Goal: Information Seeking & Learning: Learn about a topic

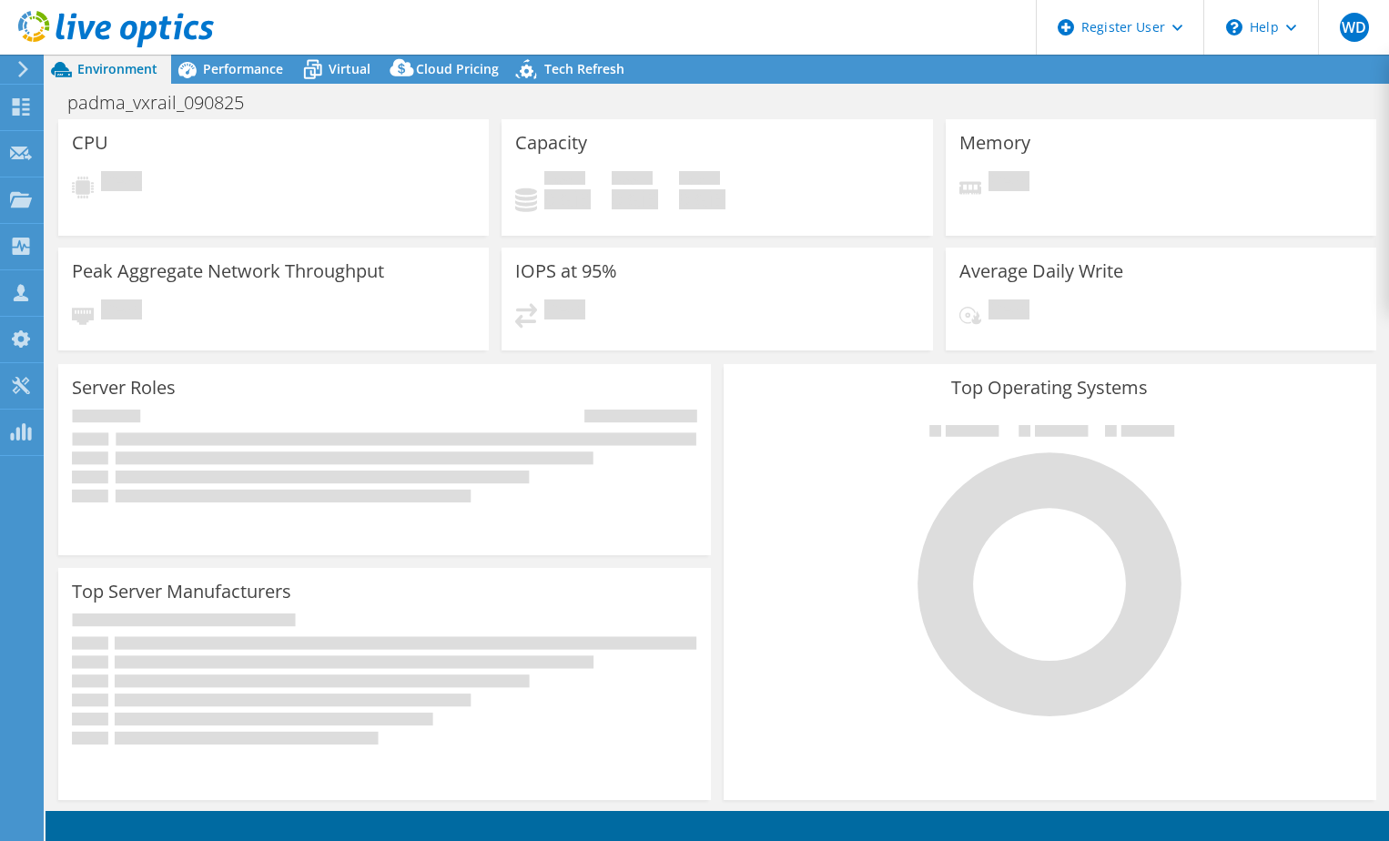
select select "USD"
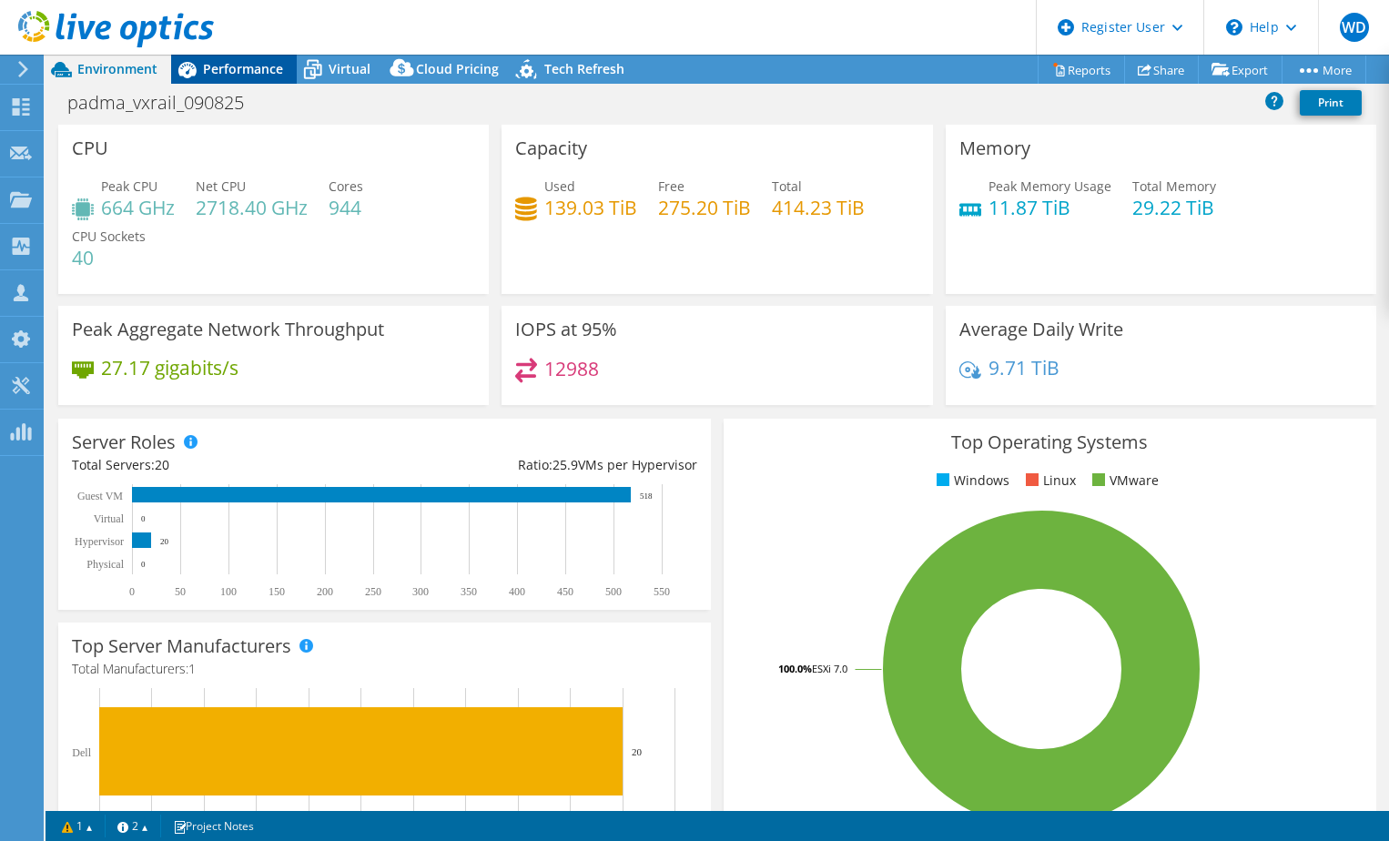
click at [262, 74] on span "Performance" at bounding box center [243, 68] width 80 height 17
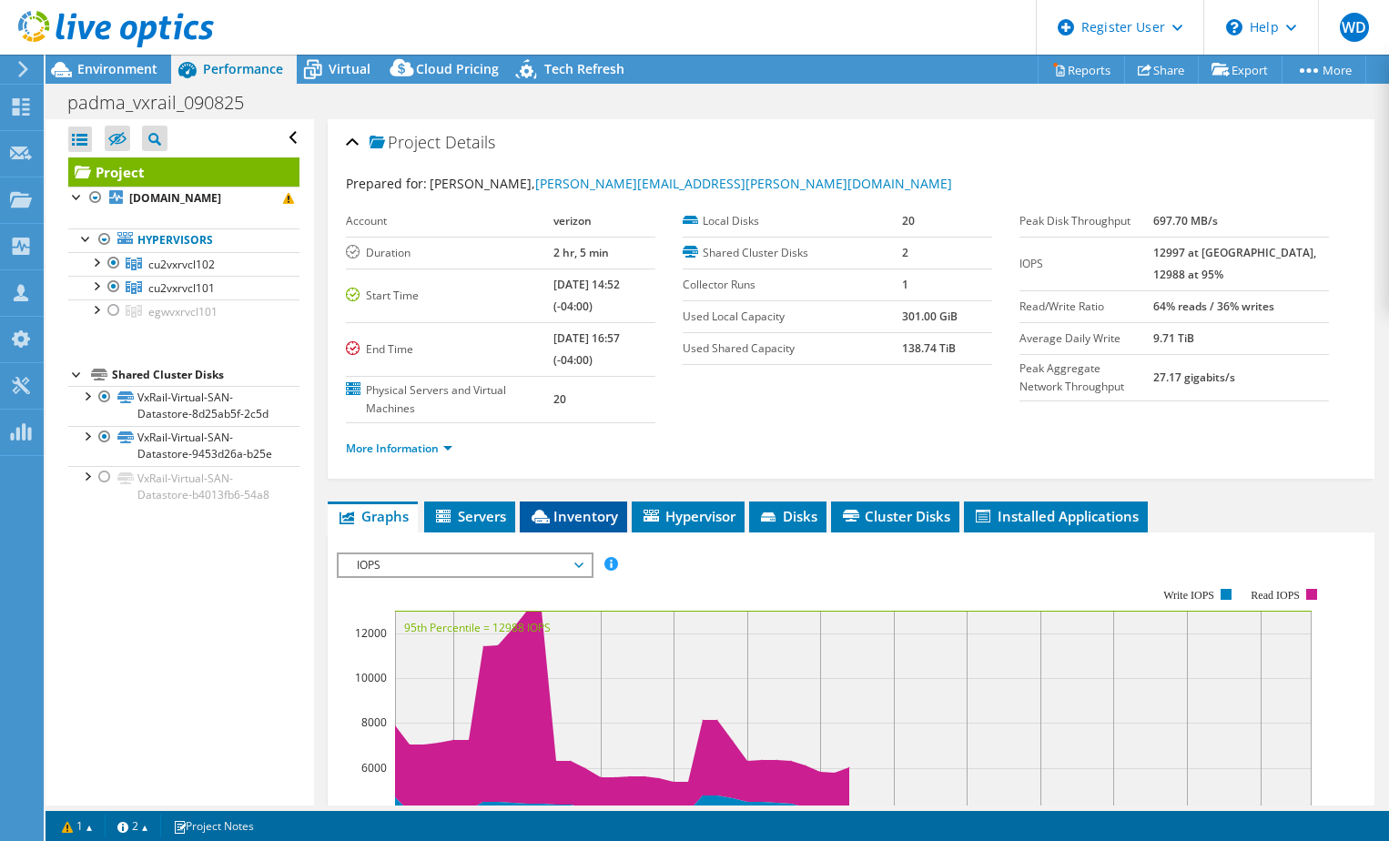
click at [580, 512] on span "Inventory" at bounding box center [573, 516] width 89 height 18
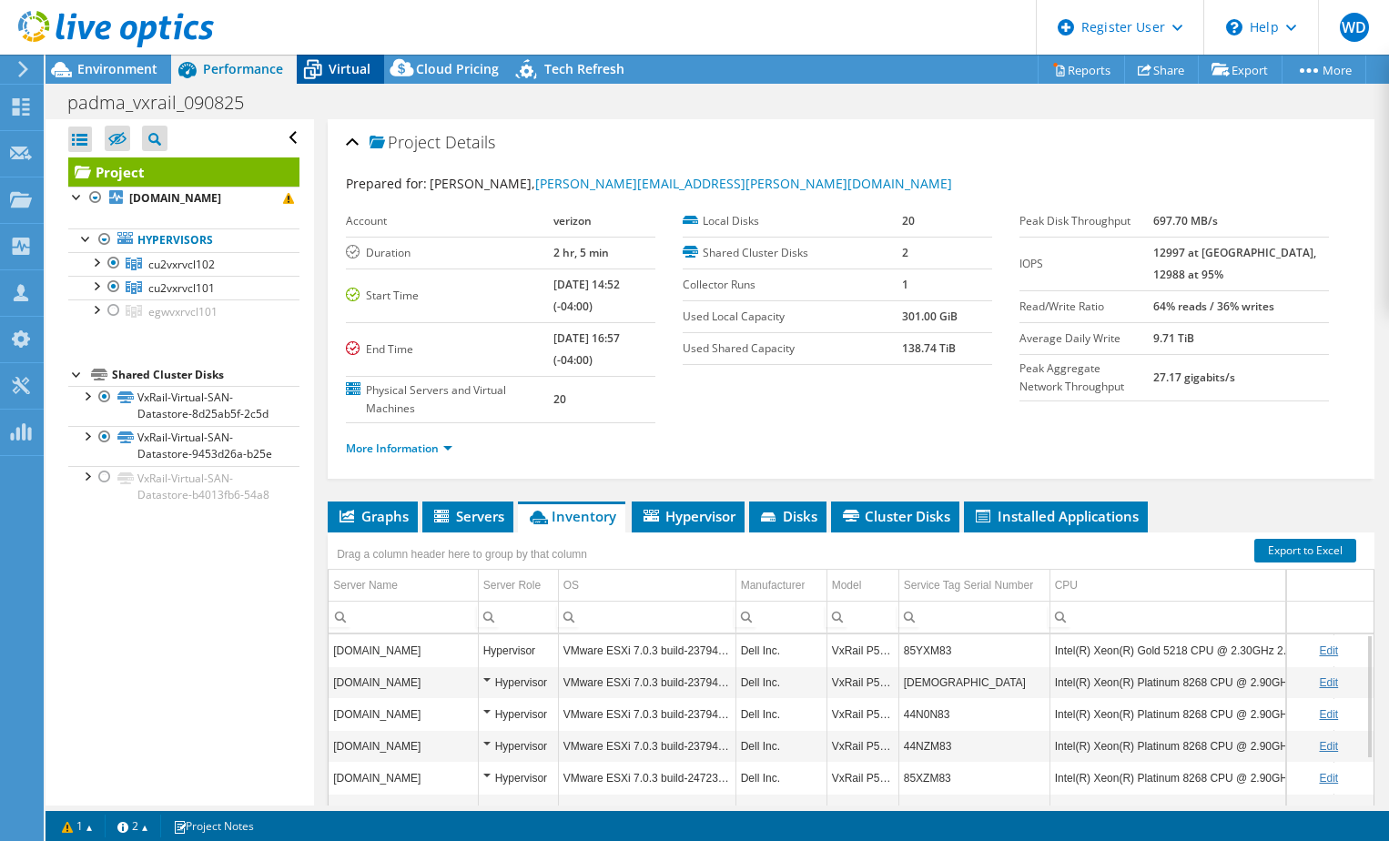
click at [341, 78] on div "Virtual" at bounding box center [340, 69] width 87 height 29
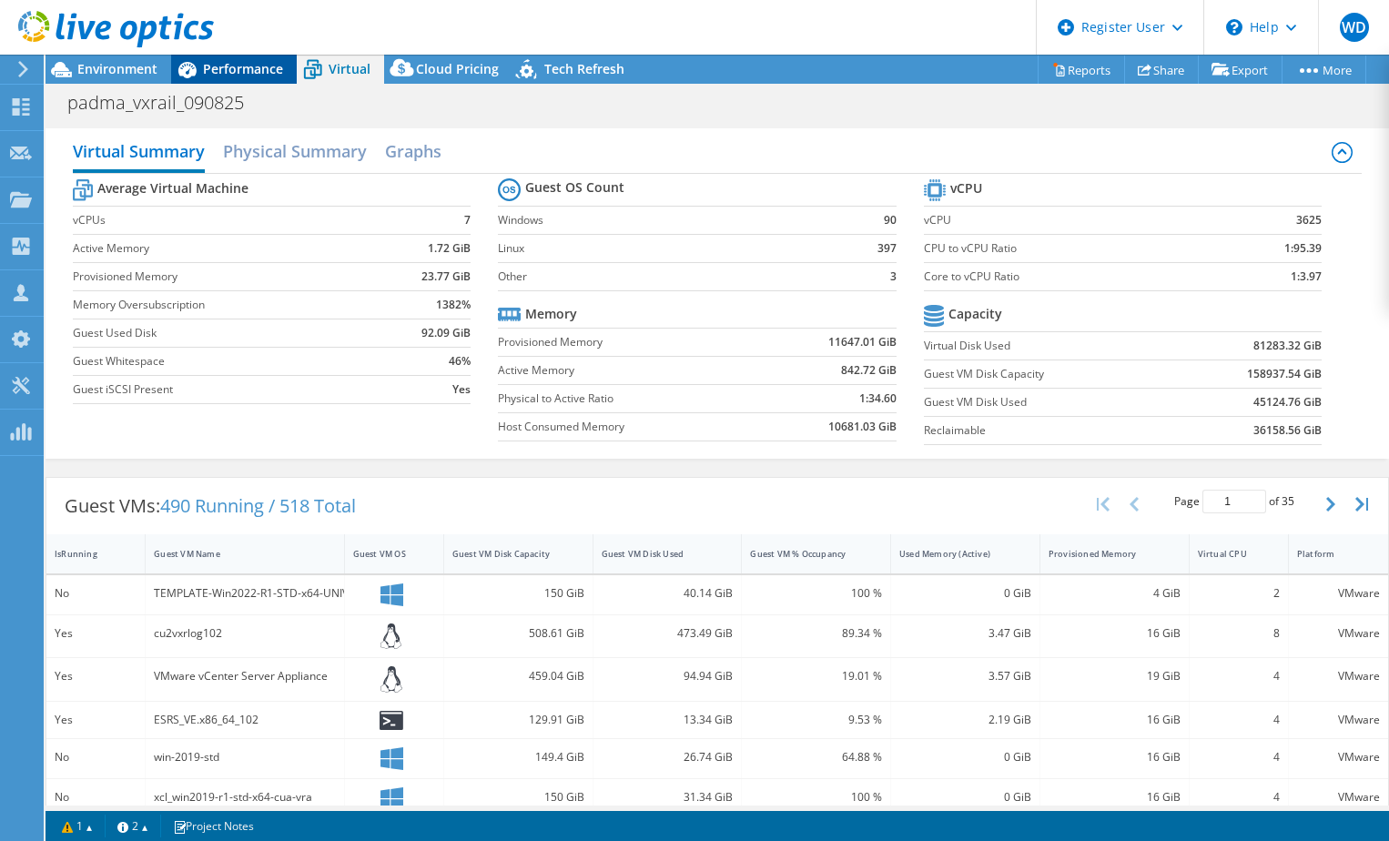
drag, startPoint x: 340, startPoint y: 78, endPoint x: 253, endPoint y: 65, distance: 88.4
click at [253, 65] on span "Performance" at bounding box center [243, 68] width 80 height 17
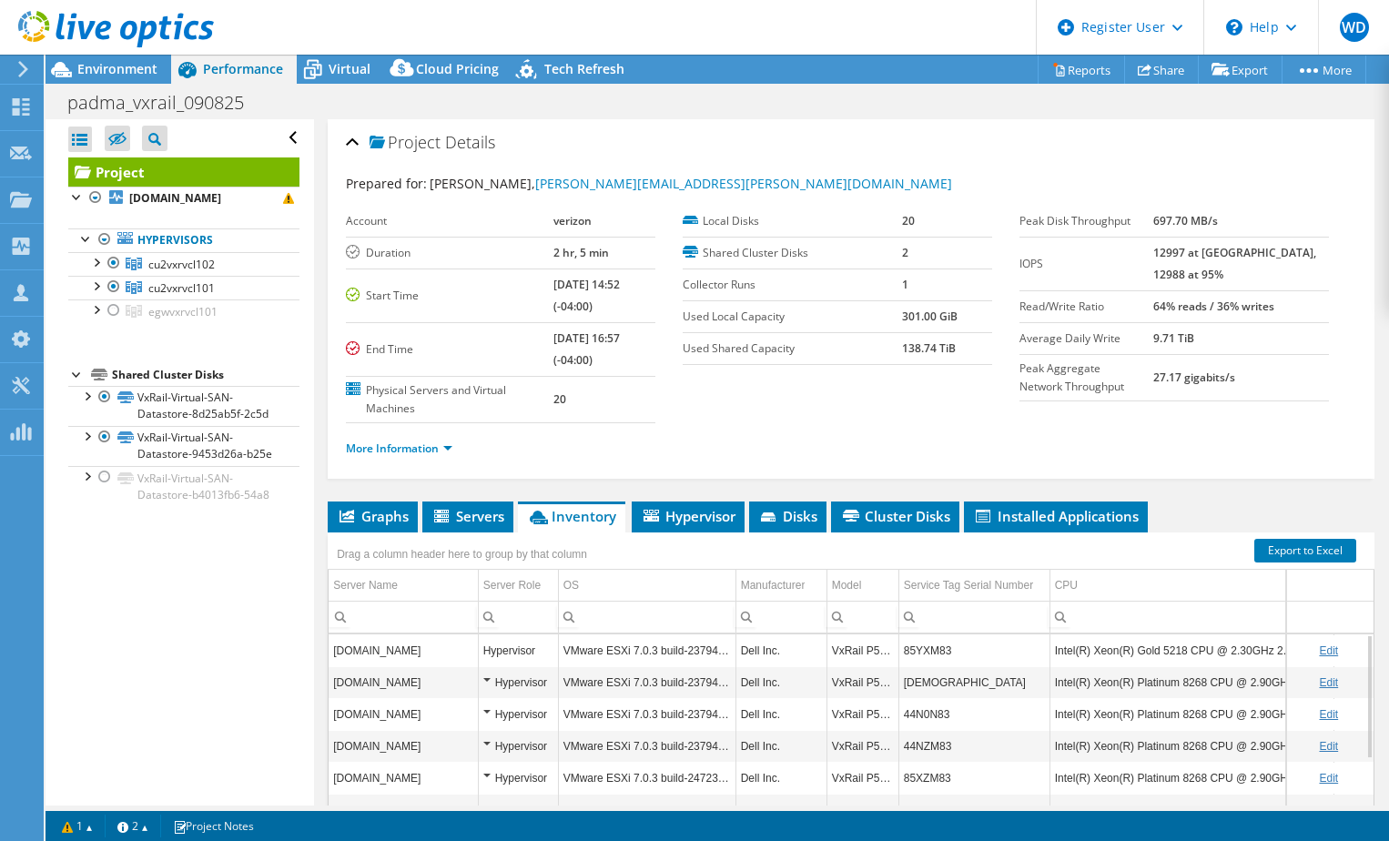
click at [147, 58] on div at bounding box center [107, 30] width 214 height 61
click at [135, 66] on span "Environment" at bounding box center [117, 68] width 80 height 17
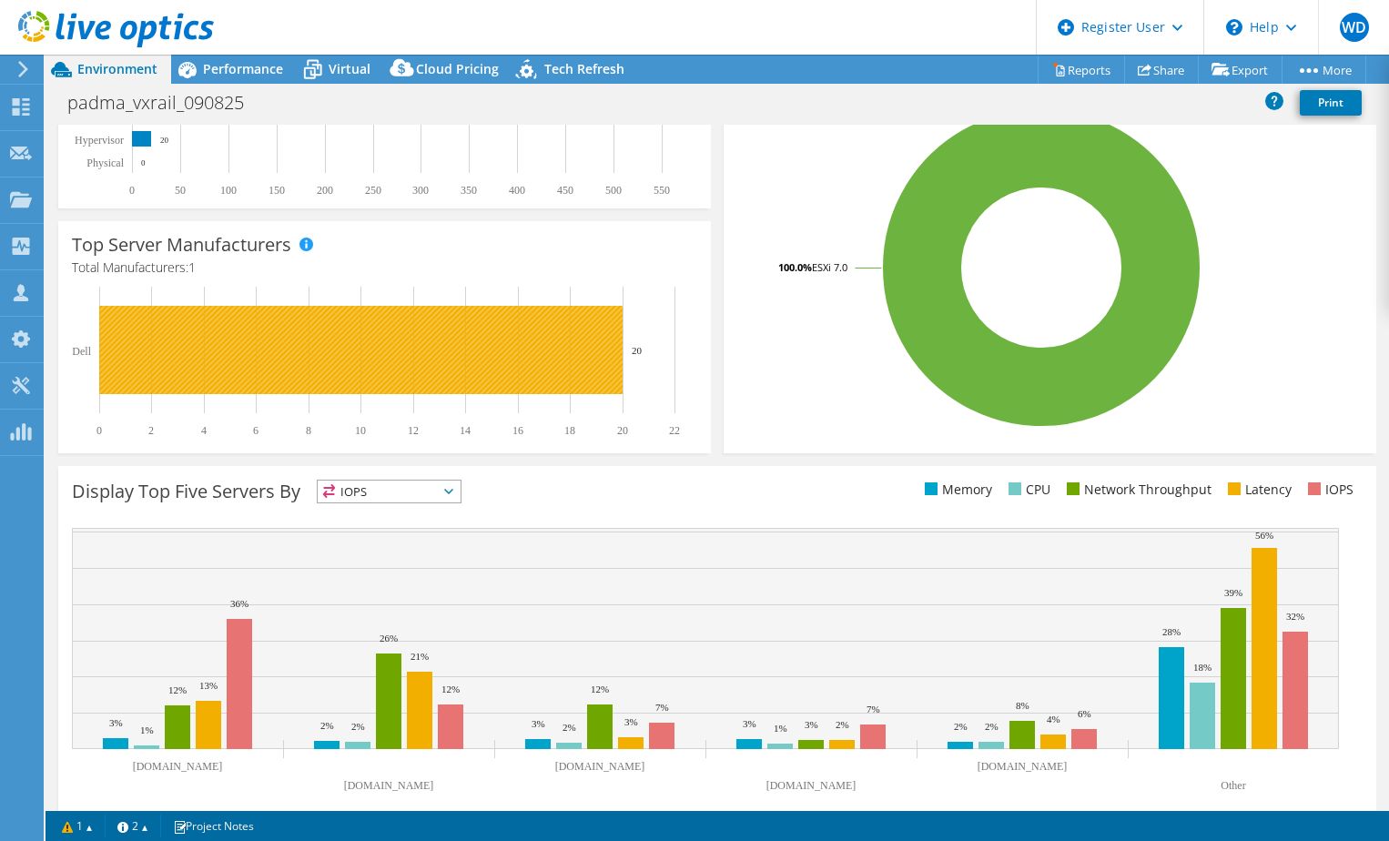
scroll to position [424, 0]
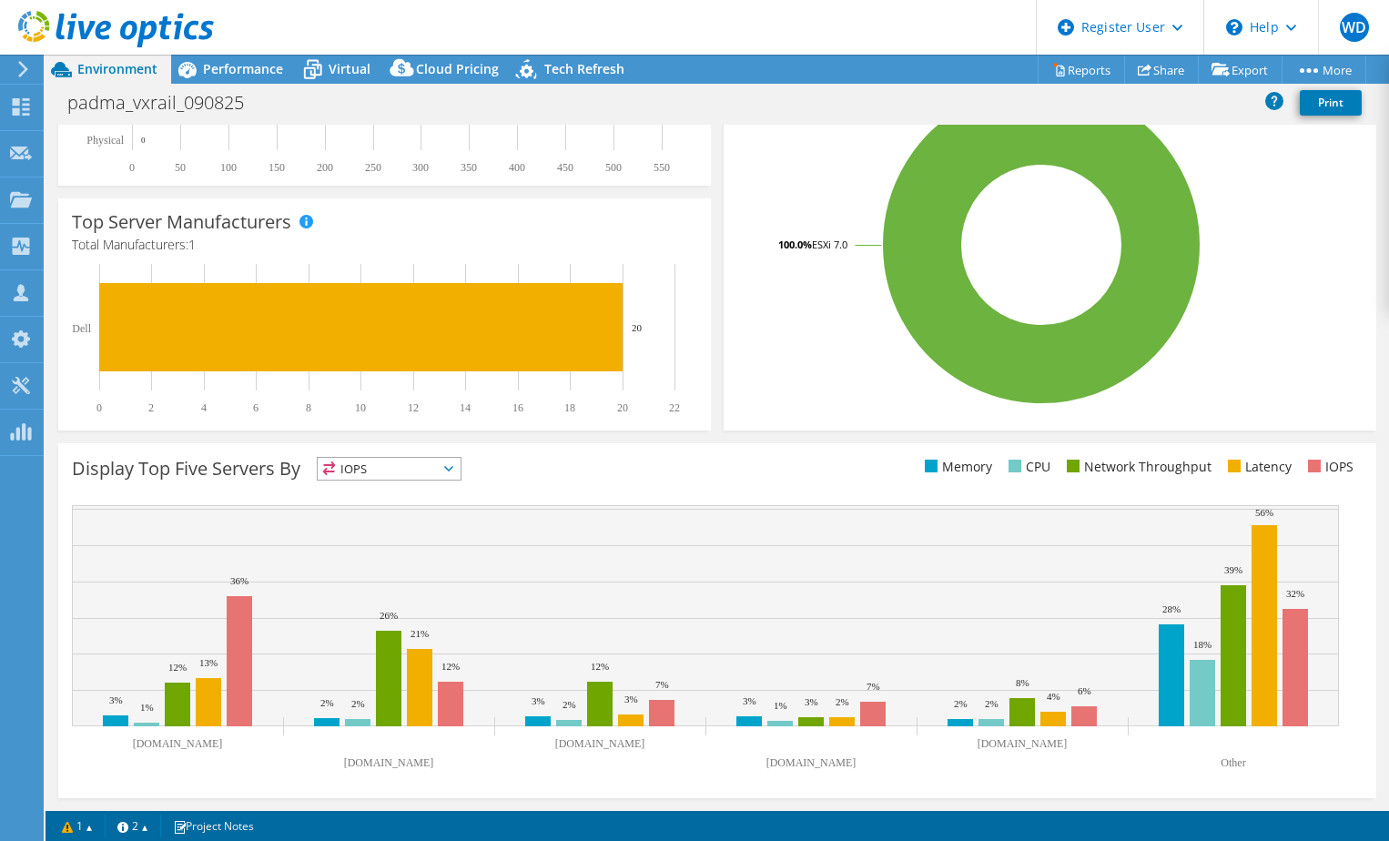
click at [451, 471] on span "IOPS" at bounding box center [389, 469] width 143 height 22
click at [353, 540] on li "CPU" at bounding box center [389, 543] width 143 height 25
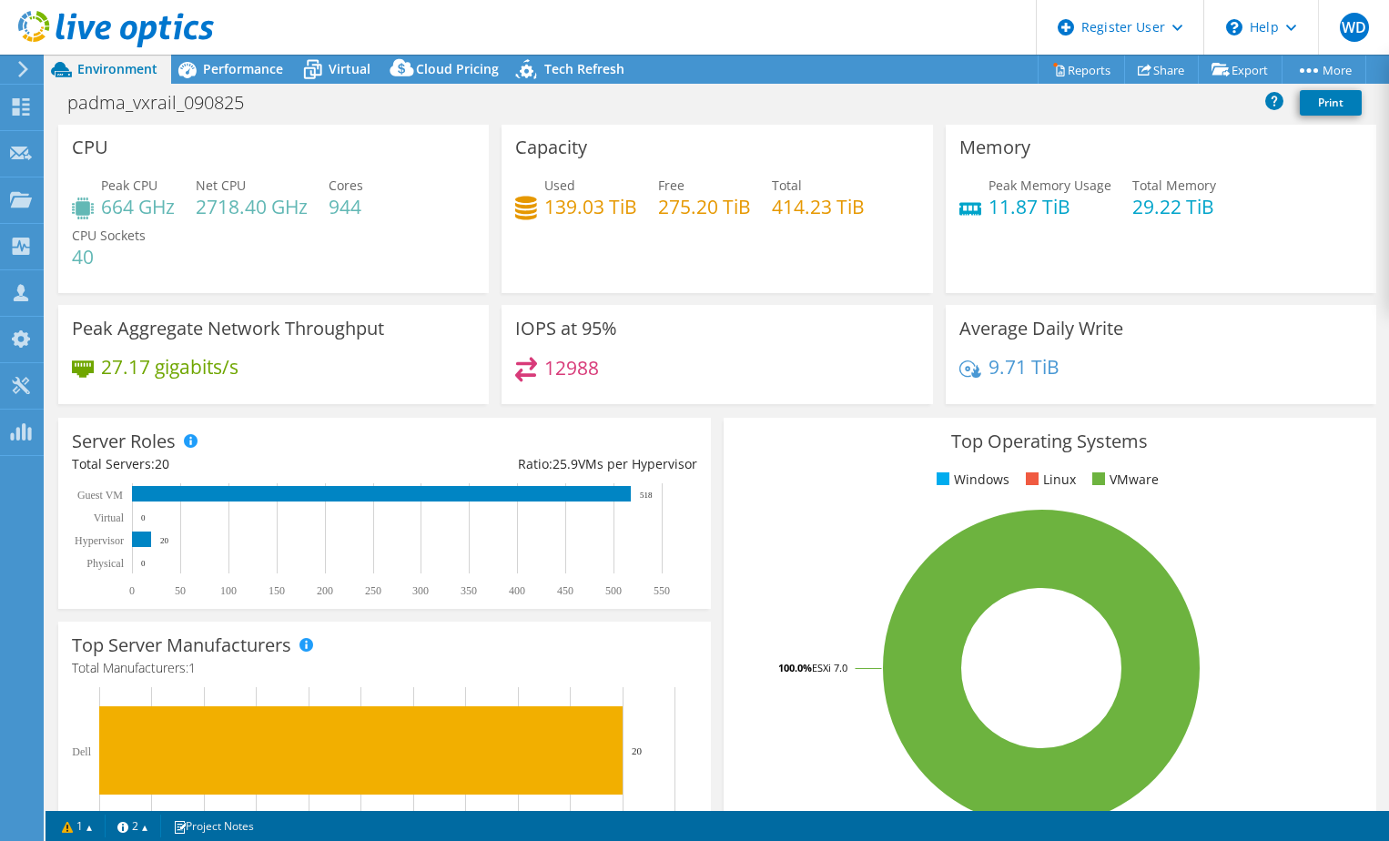
scroll to position [0, 0]
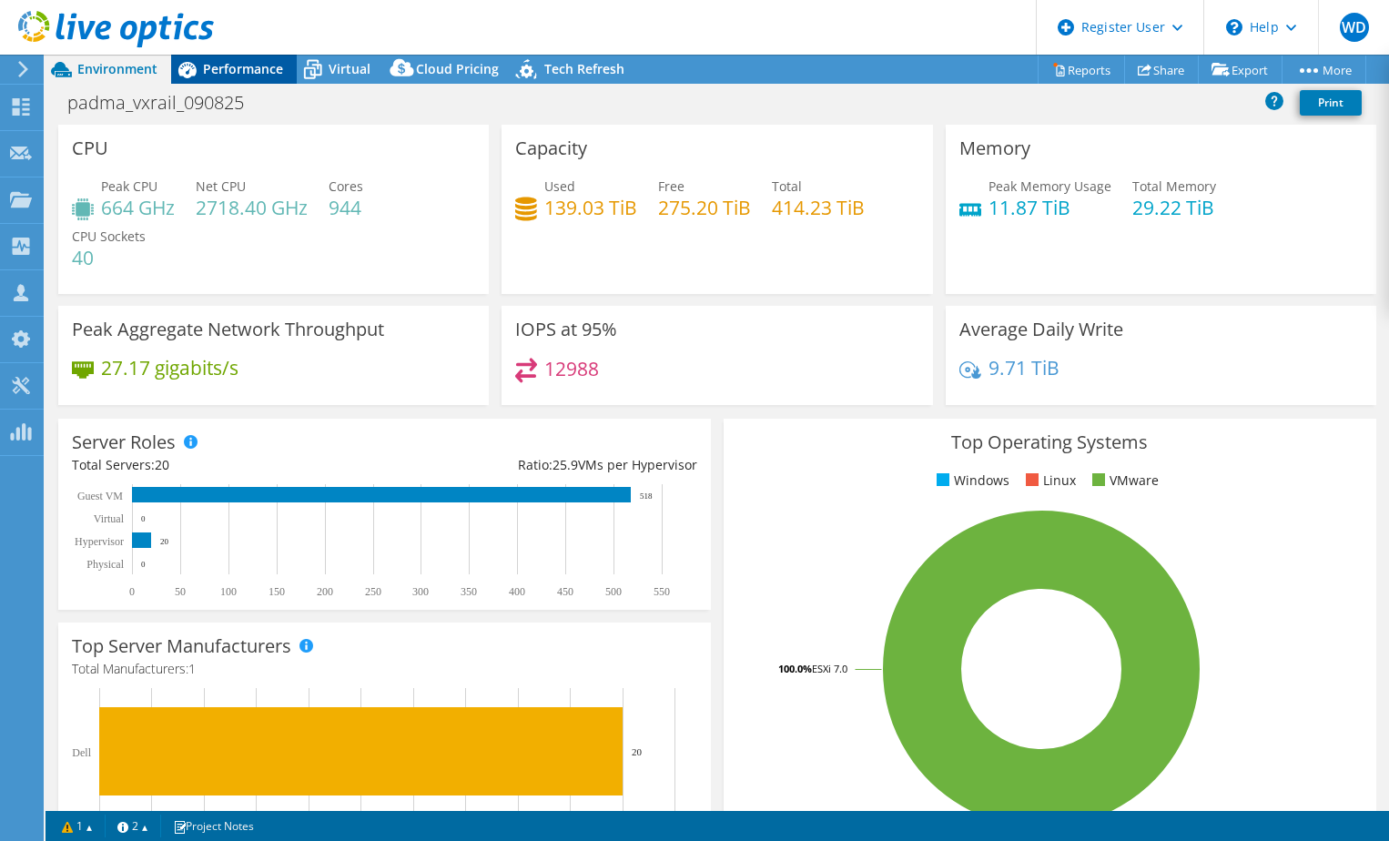
click at [259, 61] on span "Performance" at bounding box center [243, 68] width 80 height 17
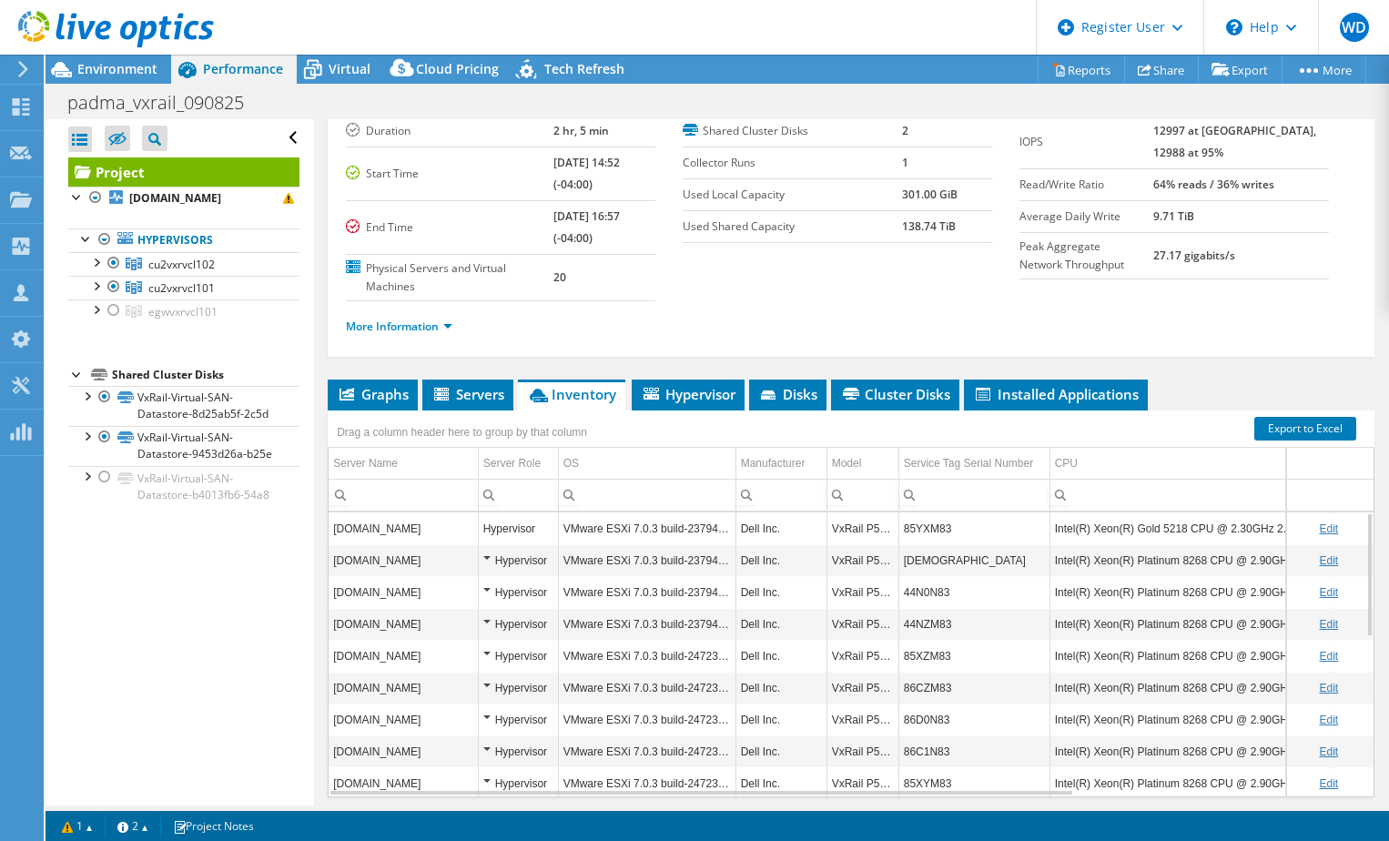
scroll to position [92, 0]
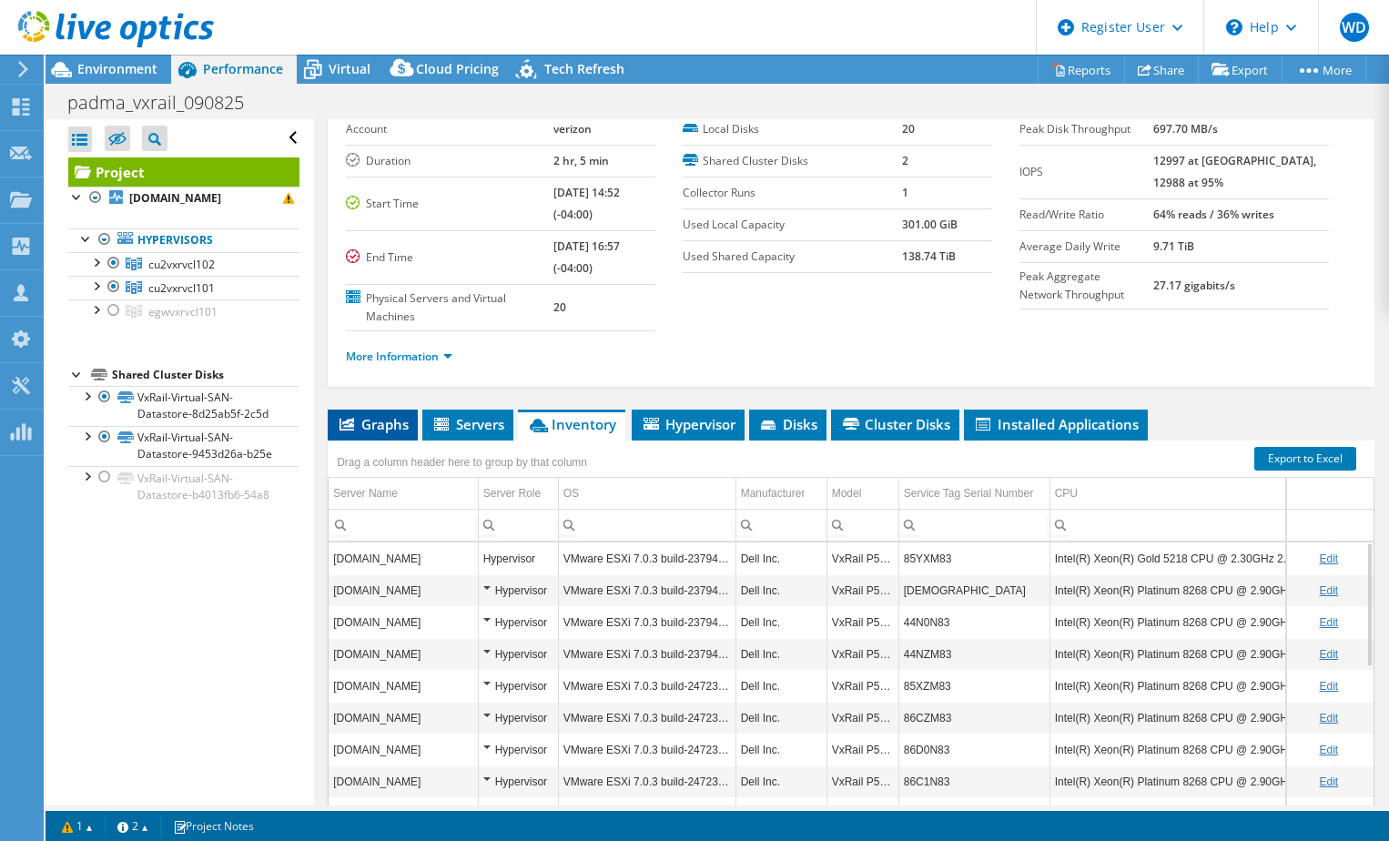
click at [396, 425] on span "Graphs" at bounding box center [373, 424] width 72 height 18
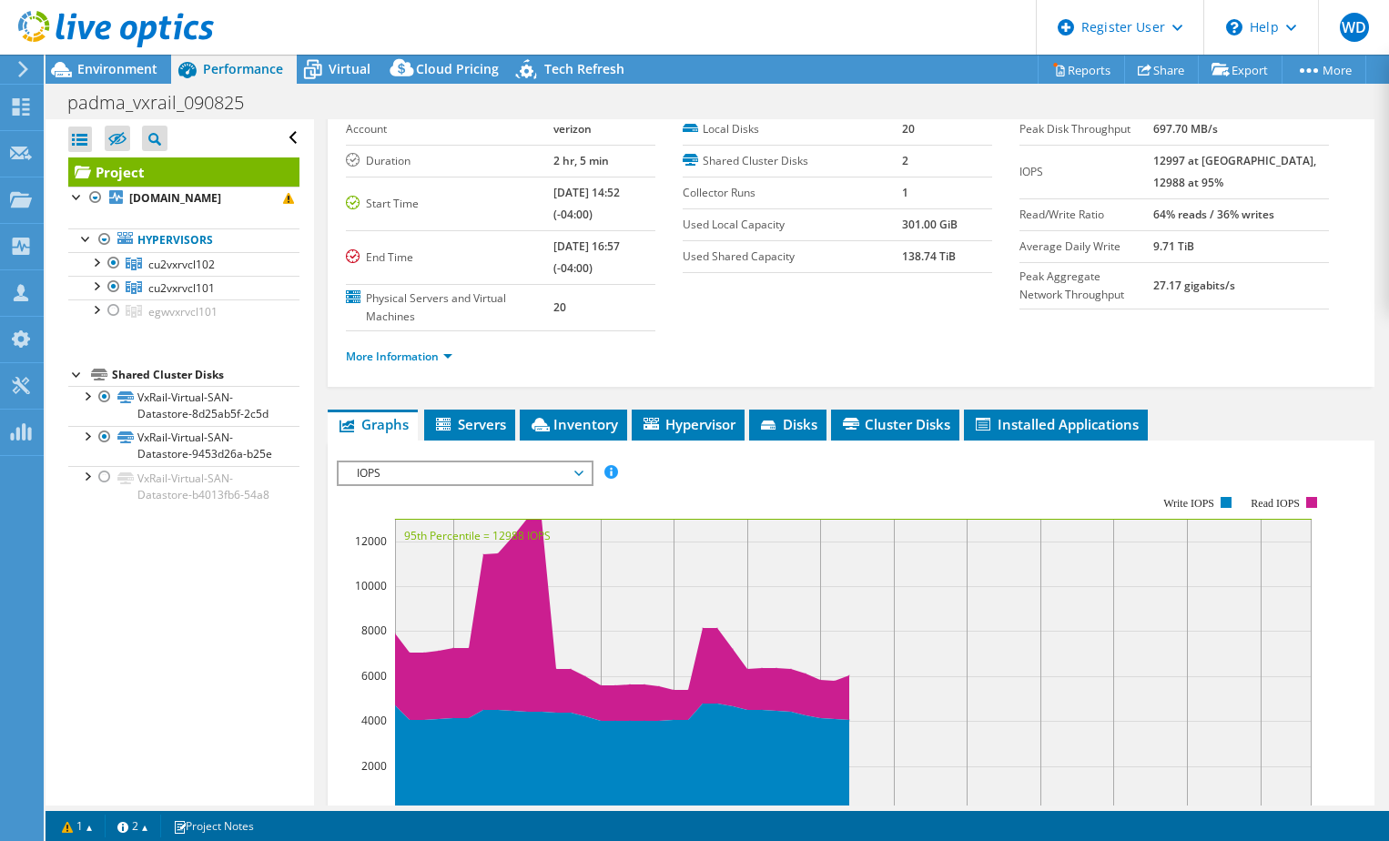
click at [581, 470] on span "IOPS" at bounding box center [465, 473] width 234 height 22
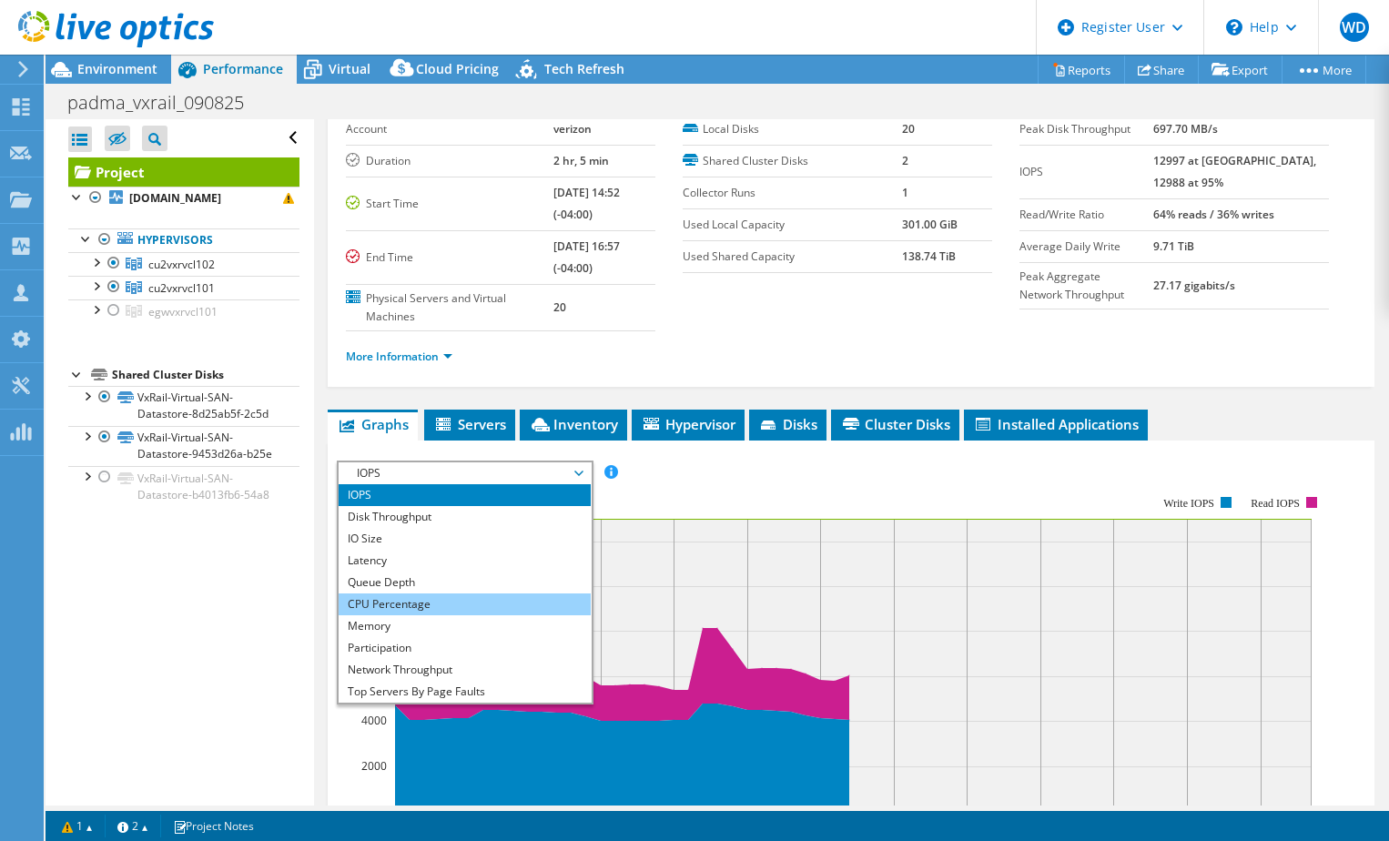
click at [426, 598] on li "CPU Percentage" at bounding box center [465, 604] width 252 height 22
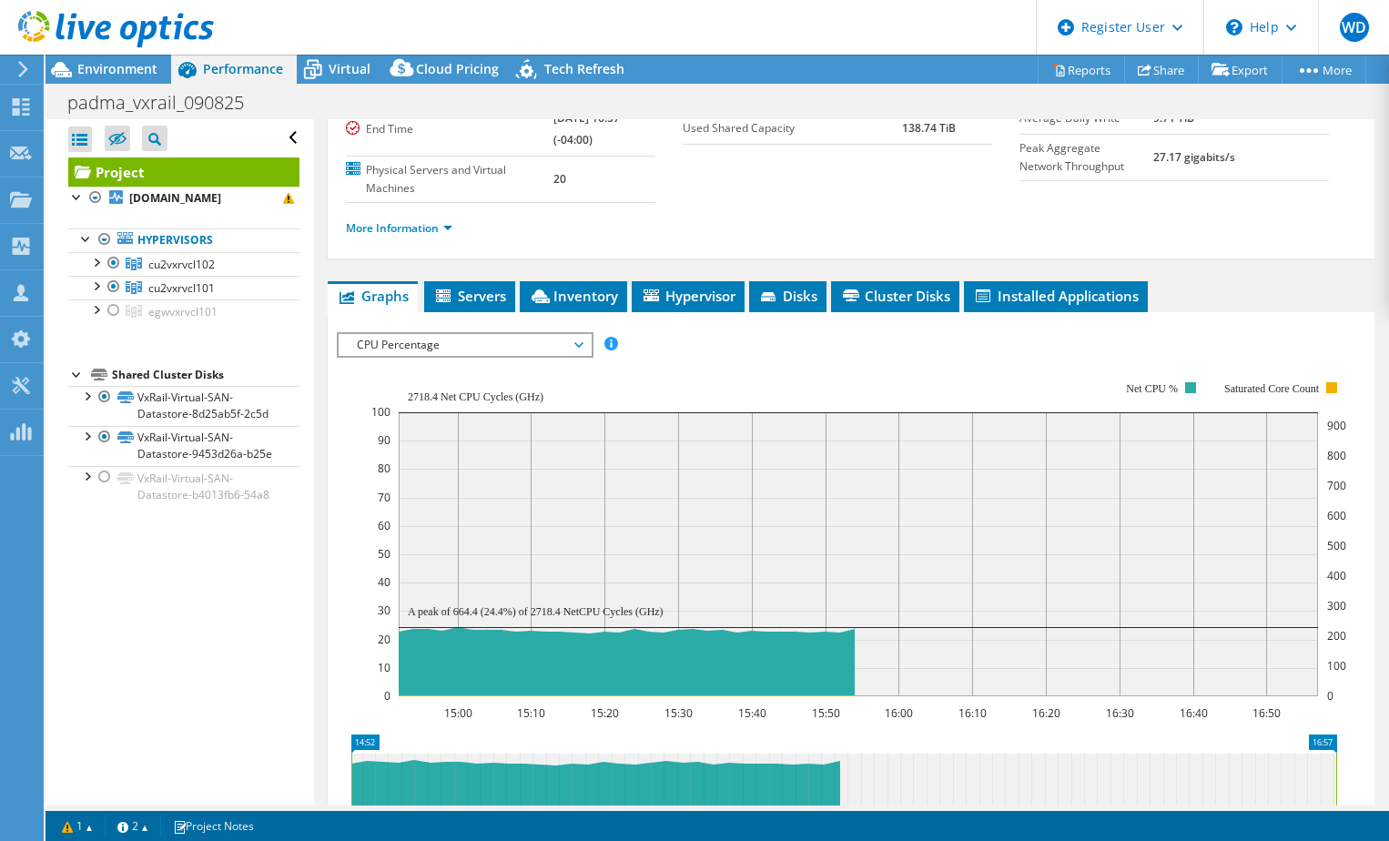
scroll to position [274, 0]
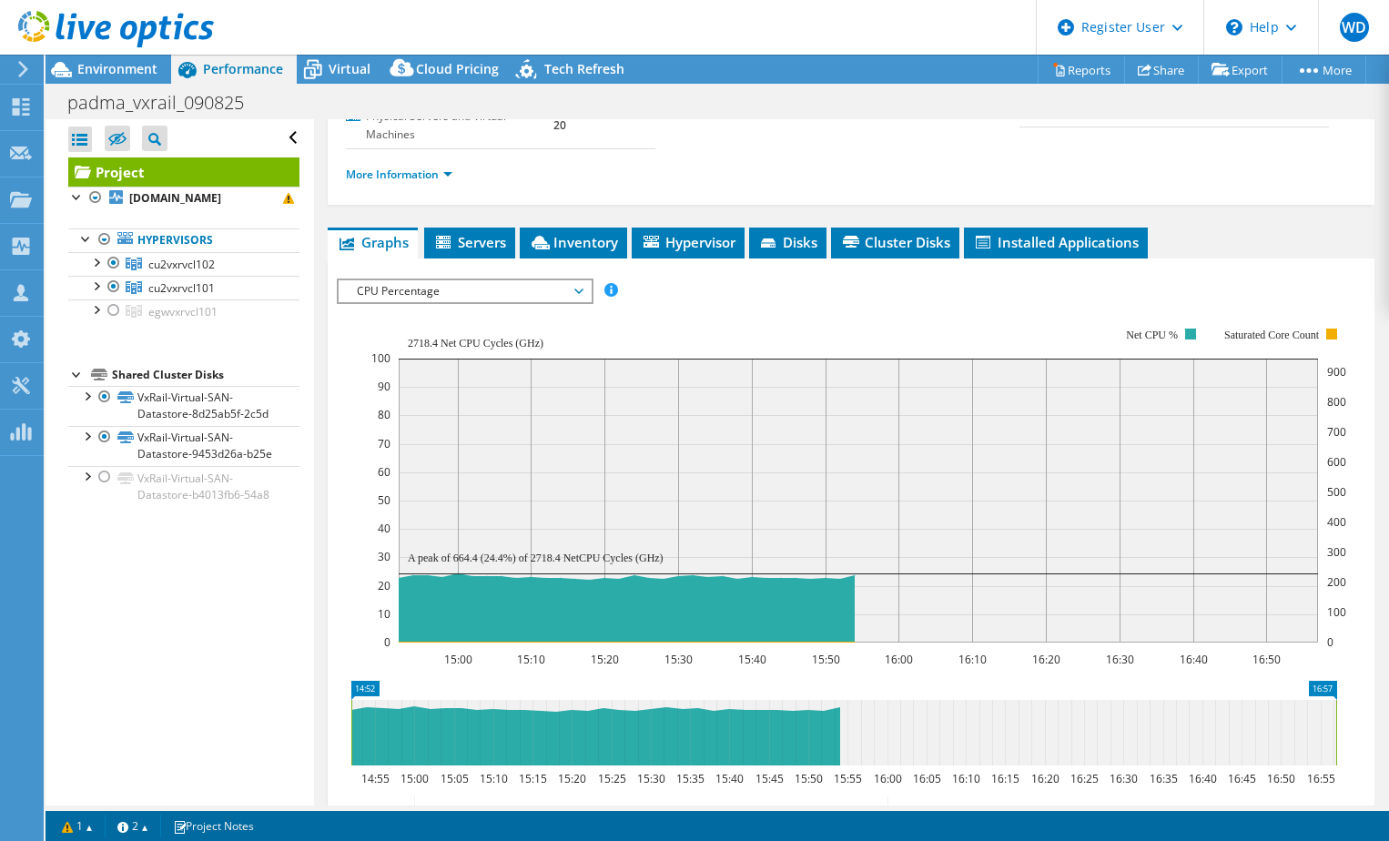
click at [134, 59] on div at bounding box center [107, 30] width 214 height 61
click at [116, 72] on span "Environment" at bounding box center [117, 68] width 80 height 17
